Goal: Transaction & Acquisition: Purchase product/service

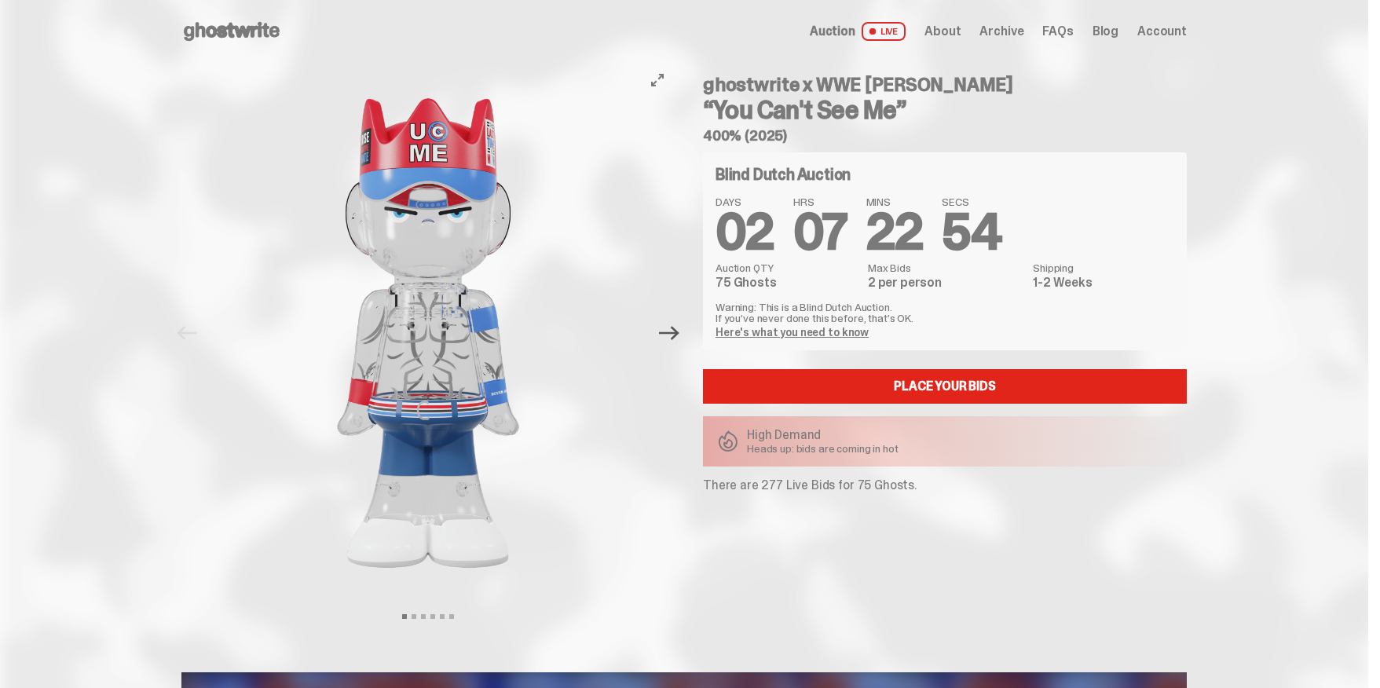
click at [678, 337] on icon "Next" at bounding box center [669, 333] width 20 height 14
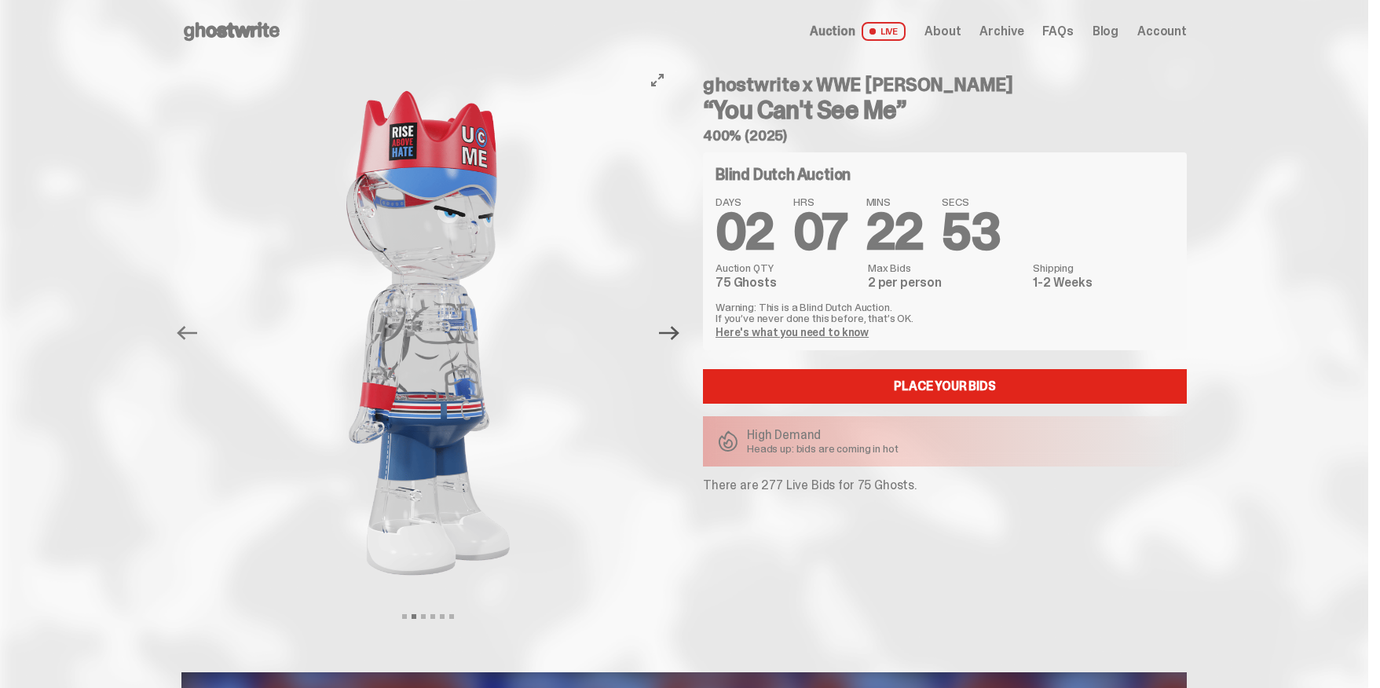
click at [678, 337] on icon "Next" at bounding box center [669, 333] width 20 height 14
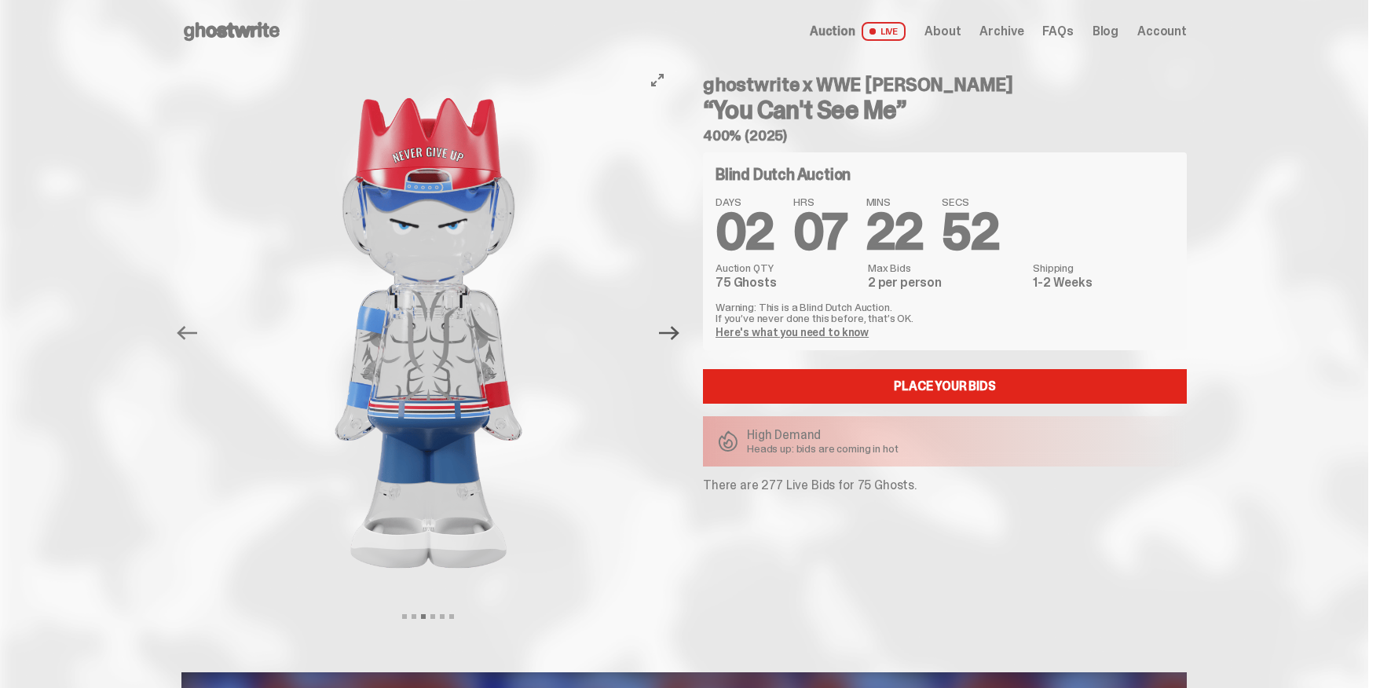
click at [678, 337] on icon "Next" at bounding box center [669, 333] width 20 height 14
